Goal: Navigation & Orientation: Find specific page/section

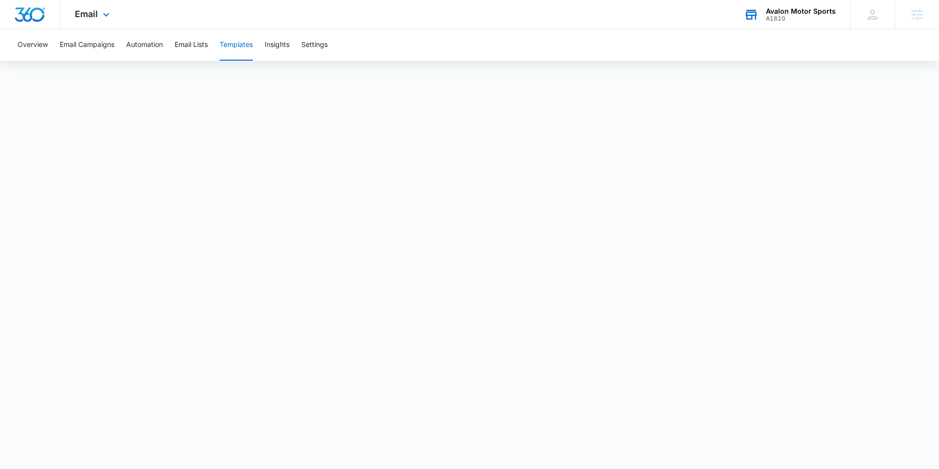
click at [802, 19] on div "A1610" at bounding box center [801, 18] width 70 height 7
click at [816, 17] on div "M00005531" at bounding box center [808, 18] width 53 height 7
click at [249, 46] on button "Templates" at bounding box center [235, 44] width 33 height 31
click at [811, 28] on div "Avalon Motor Sports A1610 Your Accounts View All" at bounding box center [789, 14] width 121 height 29
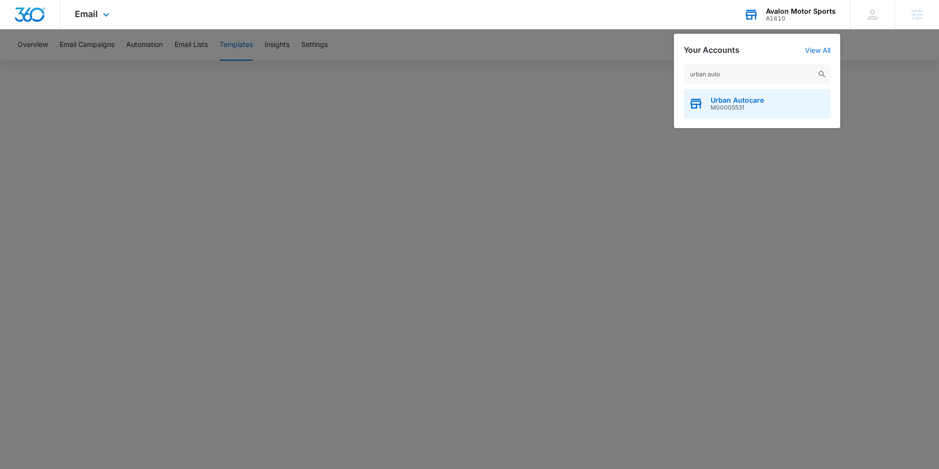
type input "urban auto"
click at [776, 108] on div "Urban Autocare M00005531" at bounding box center [756, 103] width 147 height 29
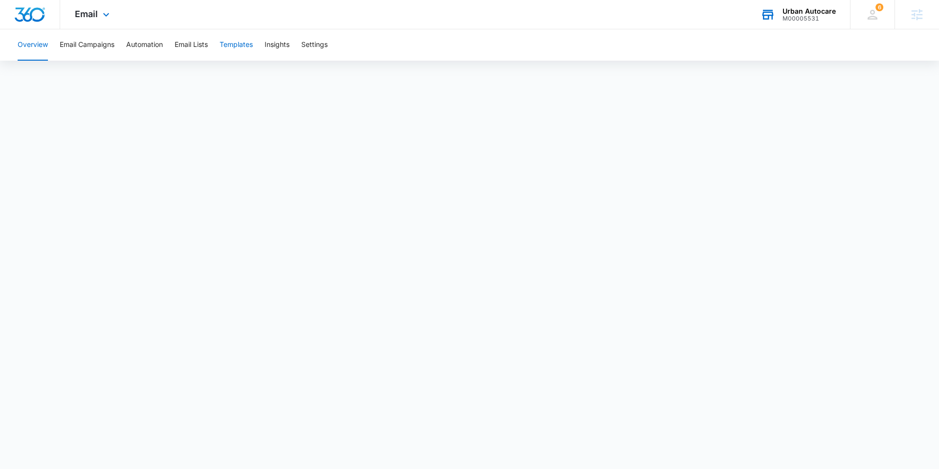
click at [236, 48] on button "Templates" at bounding box center [235, 44] width 33 height 31
click at [811, 18] on div "M00005531" at bounding box center [808, 18] width 53 height 7
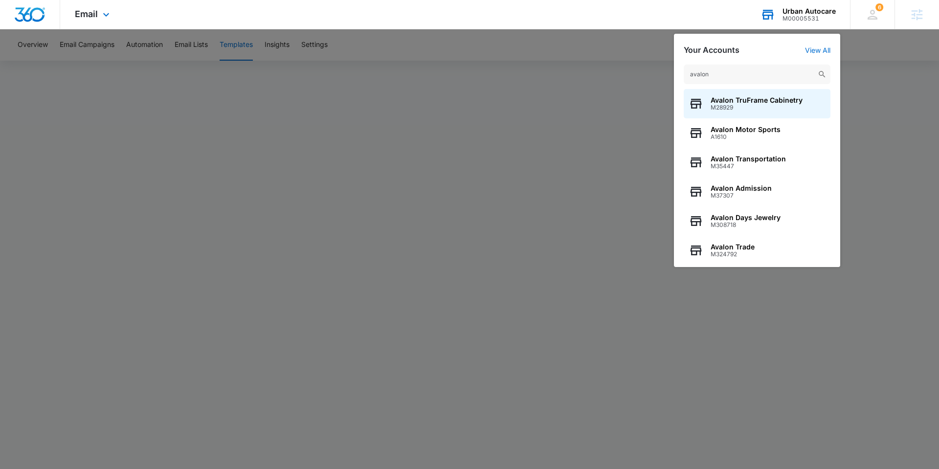
type input "avalon m"
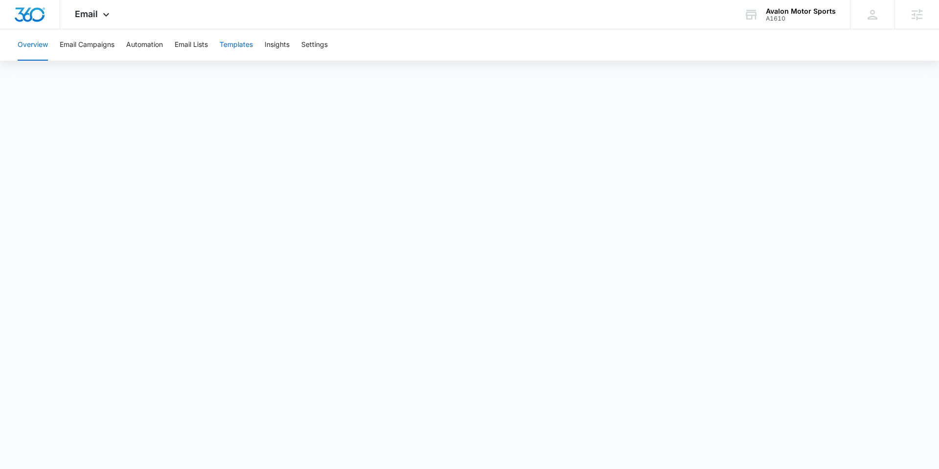
click at [241, 52] on button "Templates" at bounding box center [235, 44] width 33 height 31
click at [96, 57] on button "Email Campaigns" at bounding box center [87, 44] width 55 height 31
